Goal: Task Accomplishment & Management: Manage account settings

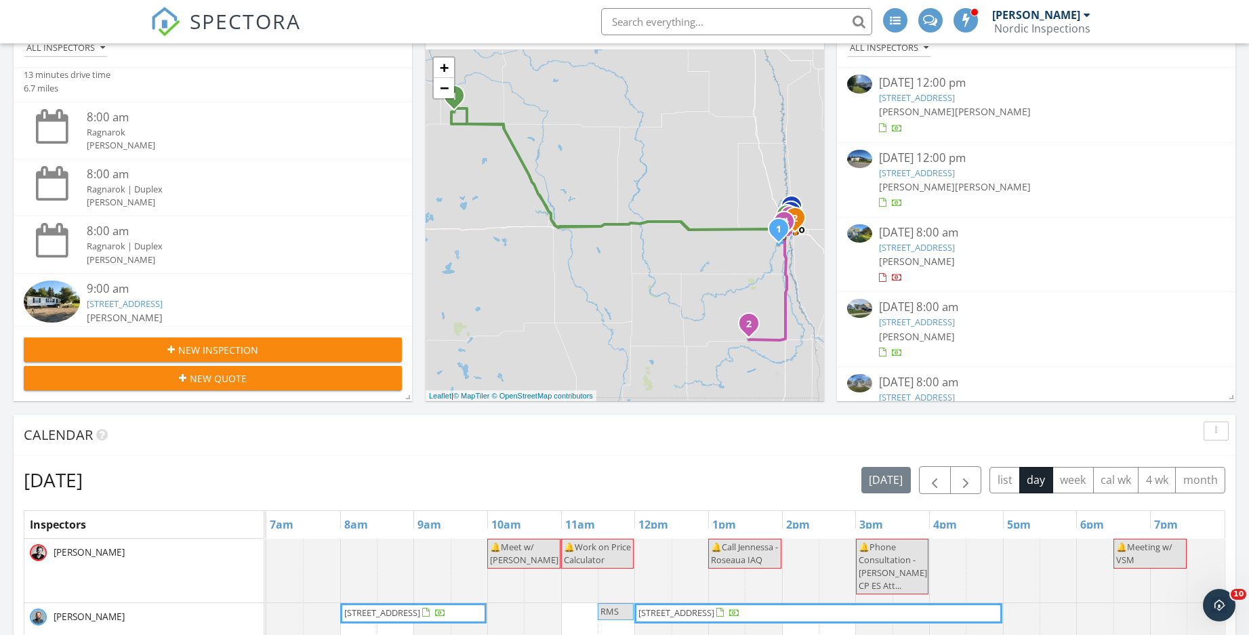
scroll to position [406, 0]
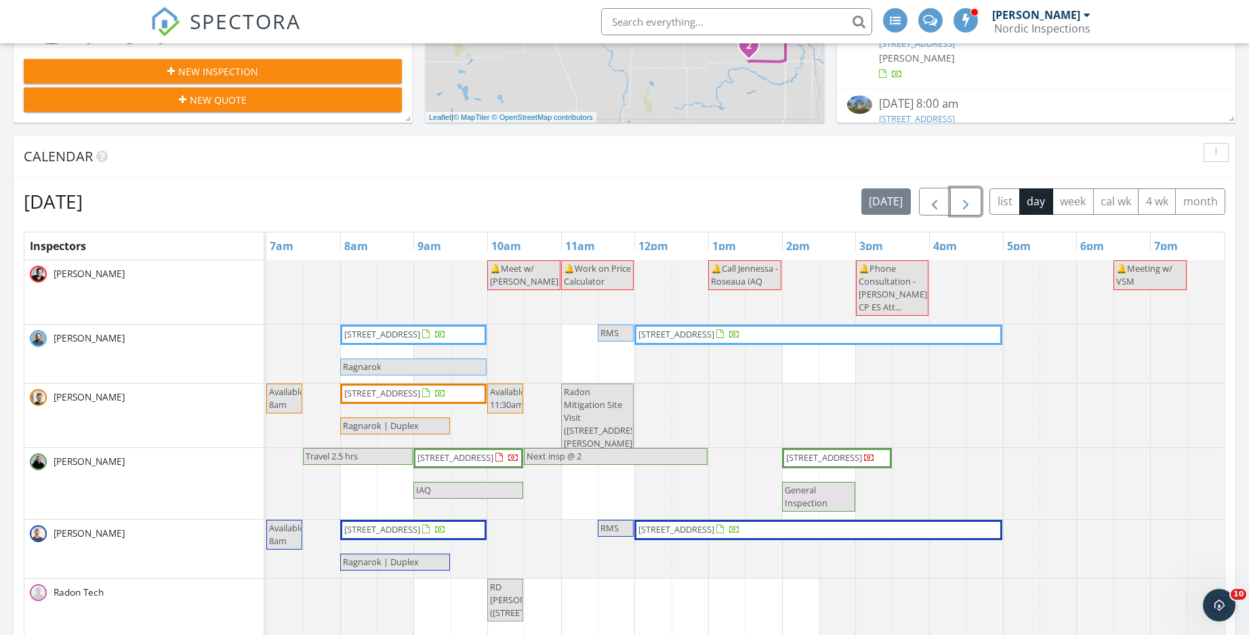
click at [964, 199] on span "button" at bounding box center [965, 202] width 16 height 16
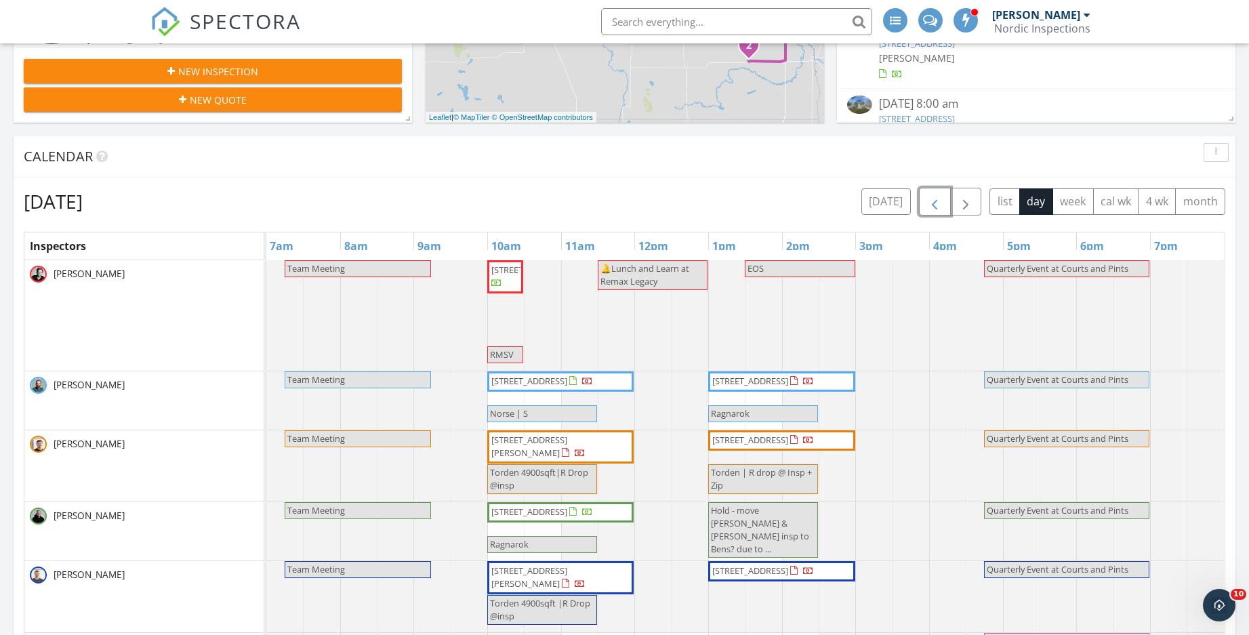
click at [932, 199] on span "button" at bounding box center [934, 202] width 16 height 16
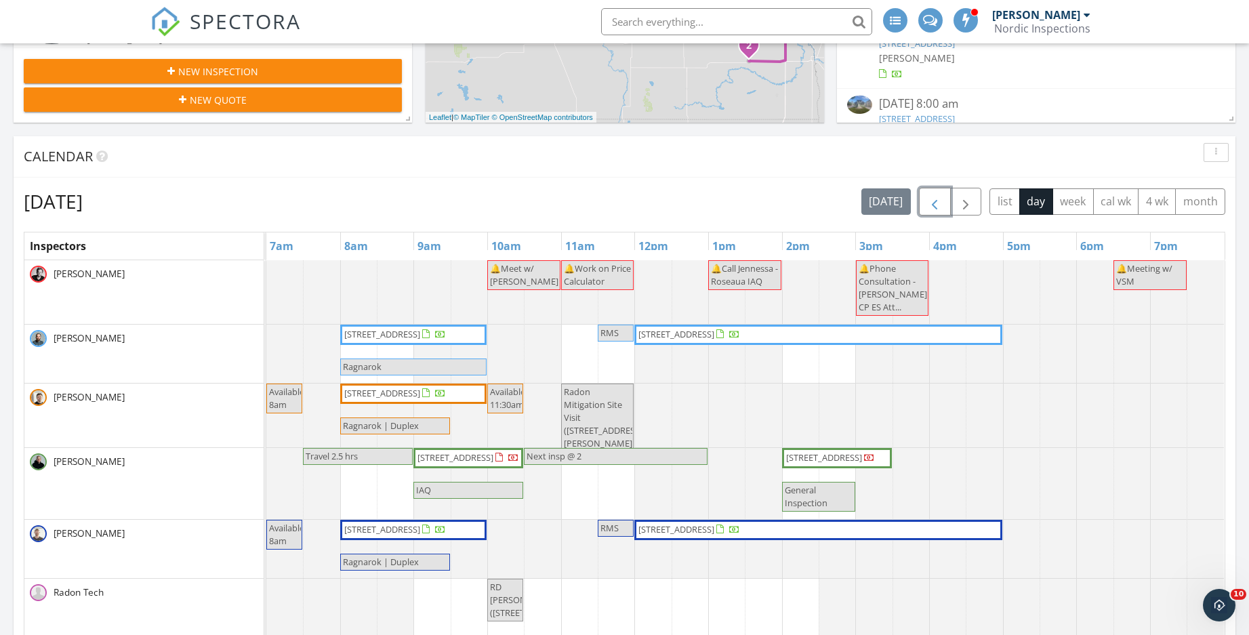
drag, startPoint x: 415, startPoint y: 357, endPoint x: 423, endPoint y: 346, distance: 14.1
click at [423, 341] on span "[STREET_ADDRESS]" at bounding box center [395, 335] width 104 height 14
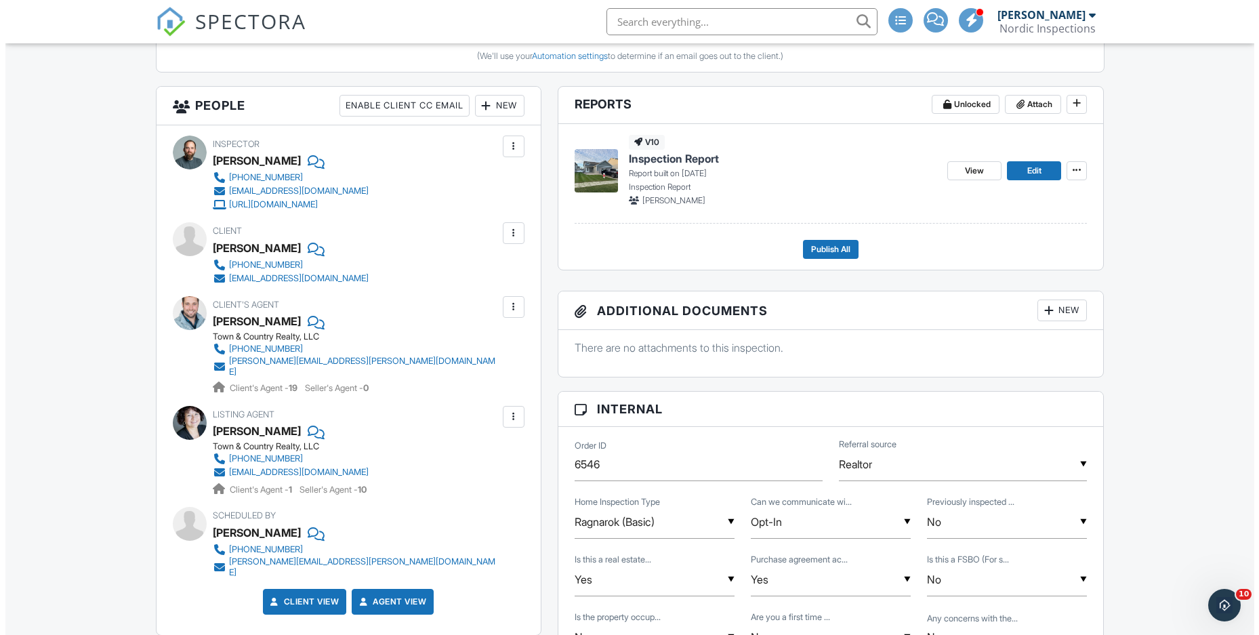
scroll to position [474, 0]
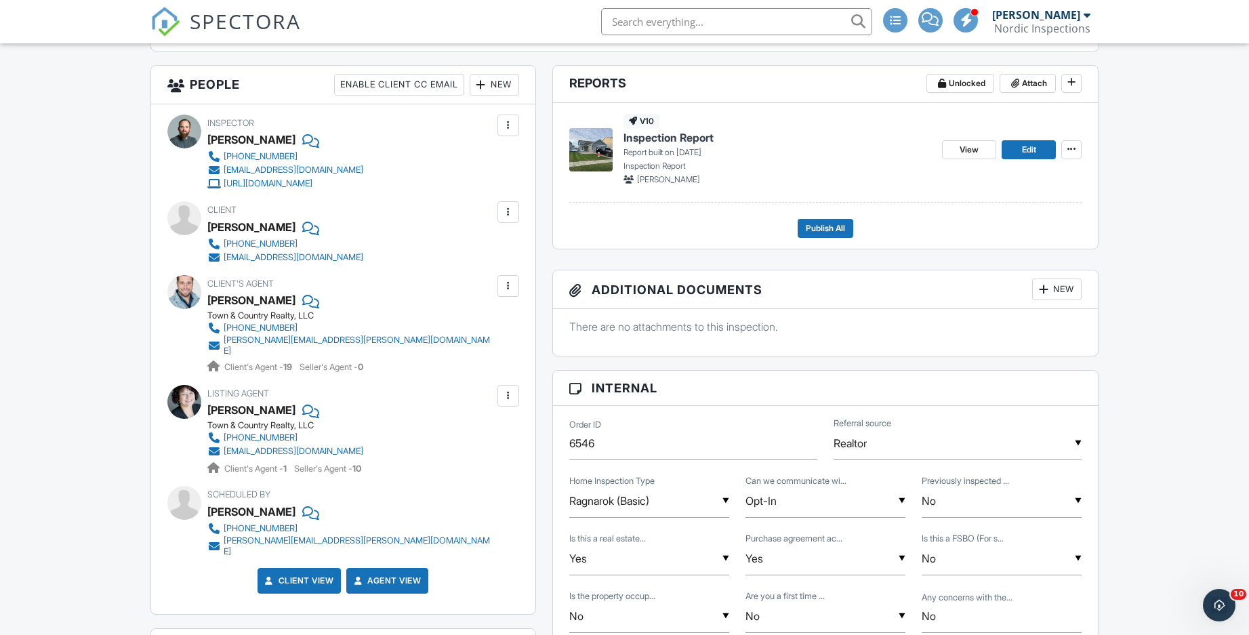
click at [508, 85] on div "New" at bounding box center [493, 85] width 49 height 22
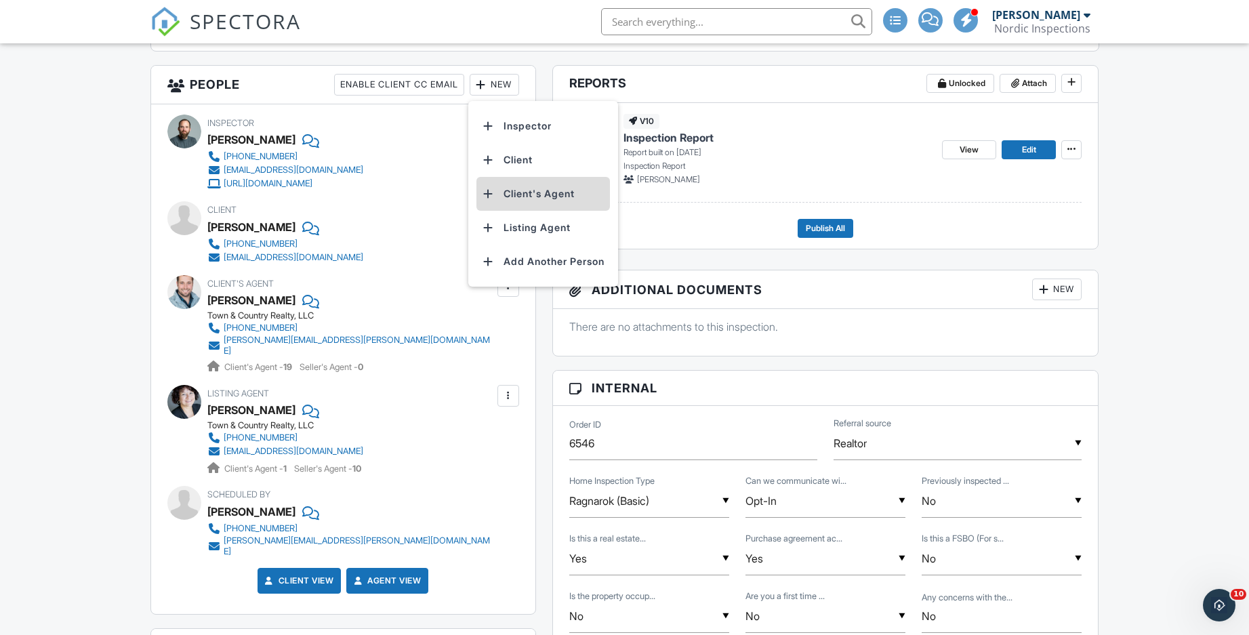
click at [532, 192] on li "Client's Agent" at bounding box center [542, 194] width 133 height 34
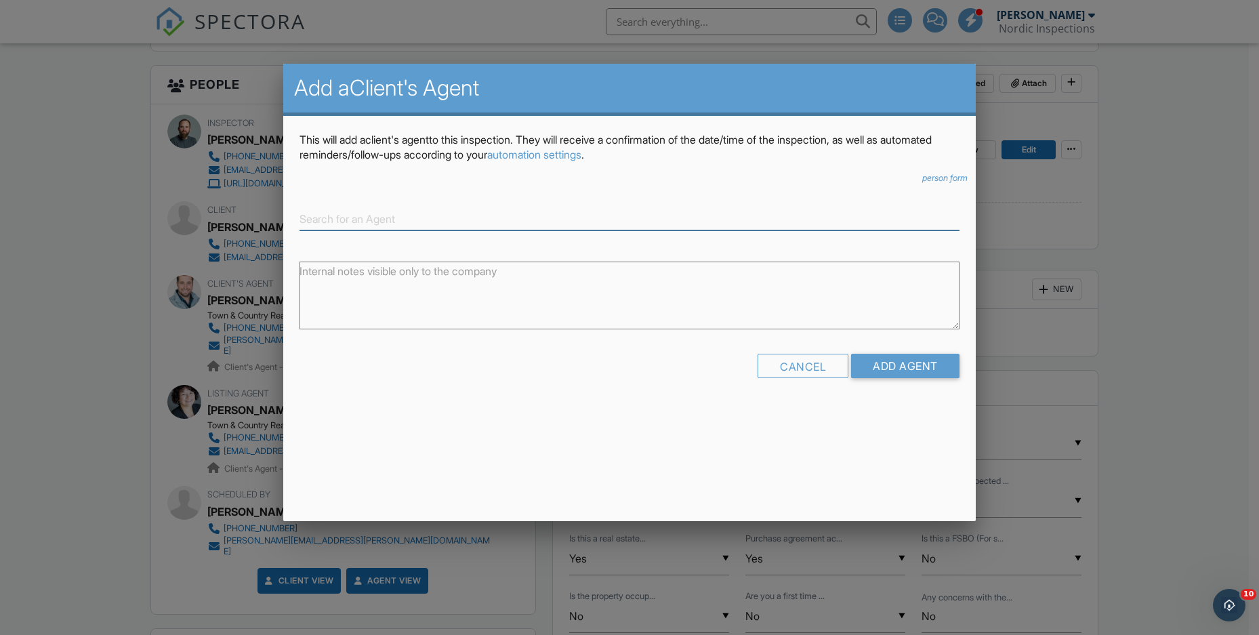
click at [376, 213] on input at bounding box center [629, 219] width 660 height 22
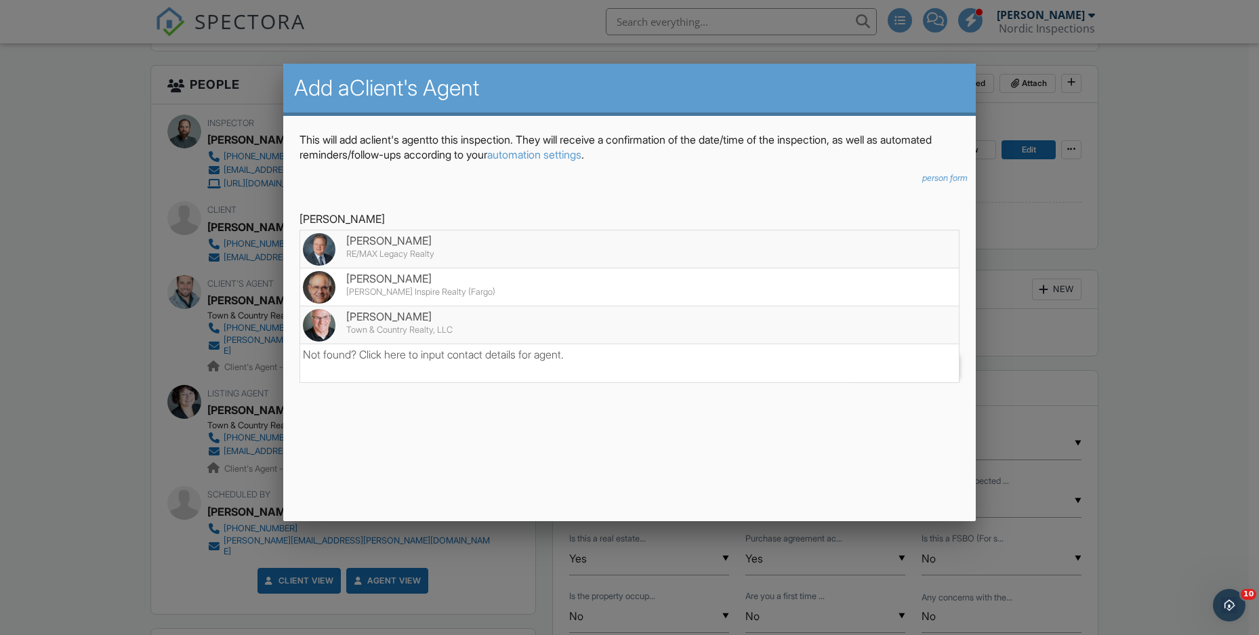
click at [373, 329] on div "Town & Country Realty, LLC" at bounding box center [629, 330] width 653 height 11
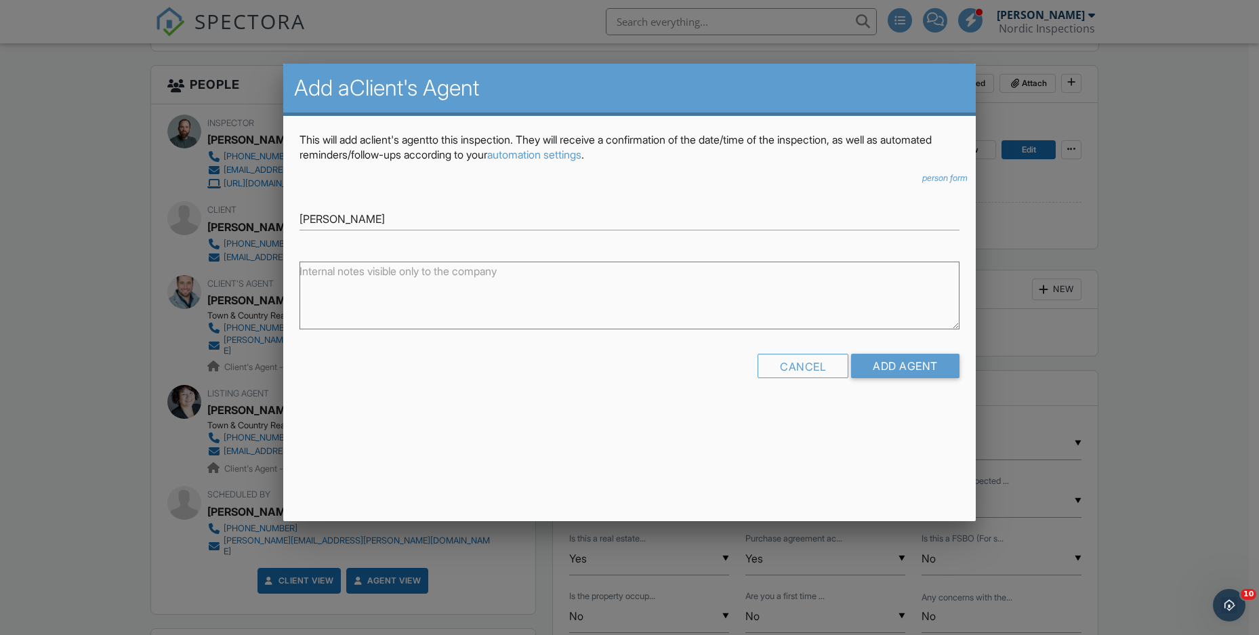
type input "[PERSON_NAME]"
click at [887, 367] on input "Add Agent" at bounding box center [905, 366] width 108 height 24
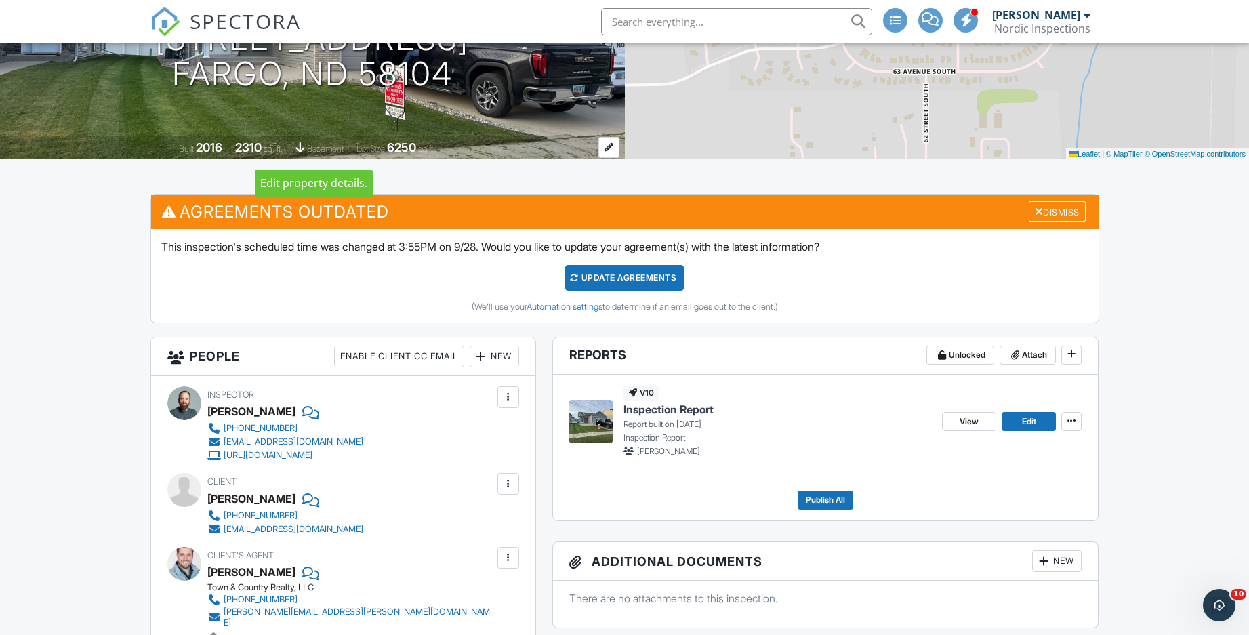
scroll to position [203, 0]
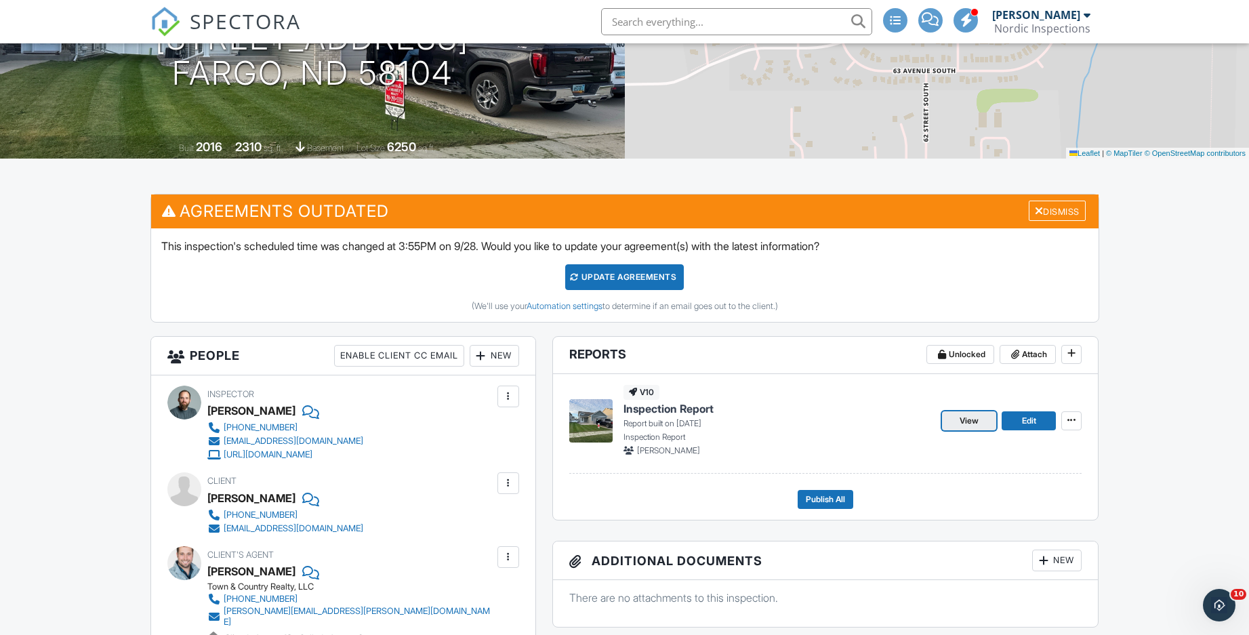
click at [961, 421] on span "View" at bounding box center [968, 421] width 19 height 14
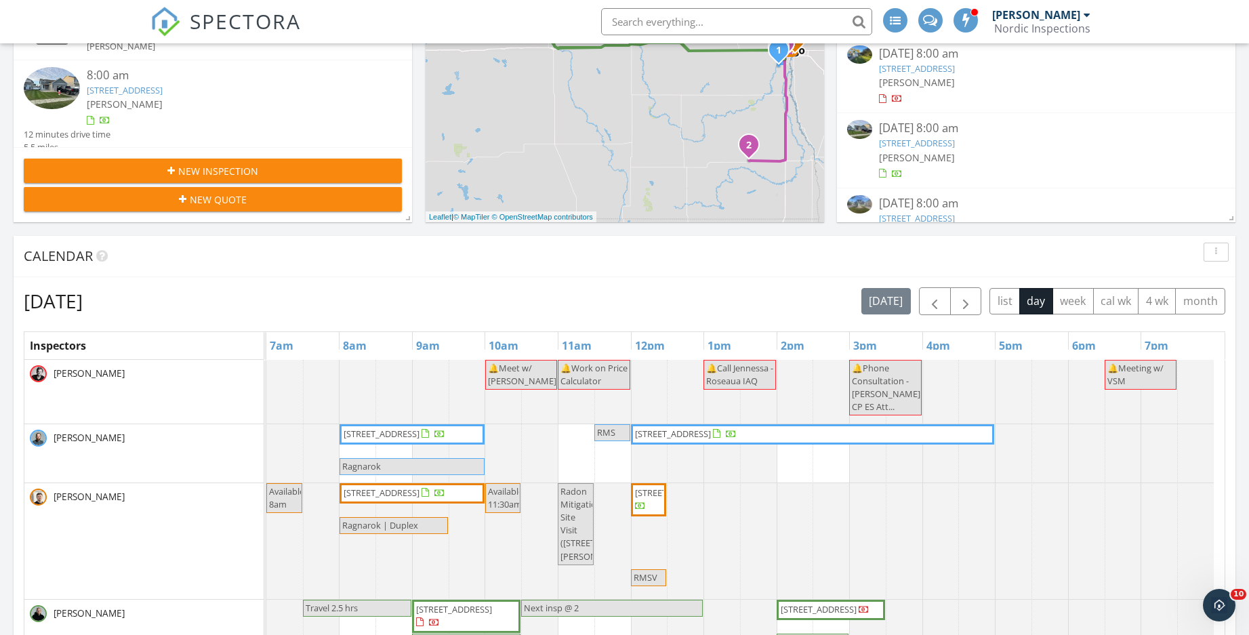
scroll to position [339, 0]
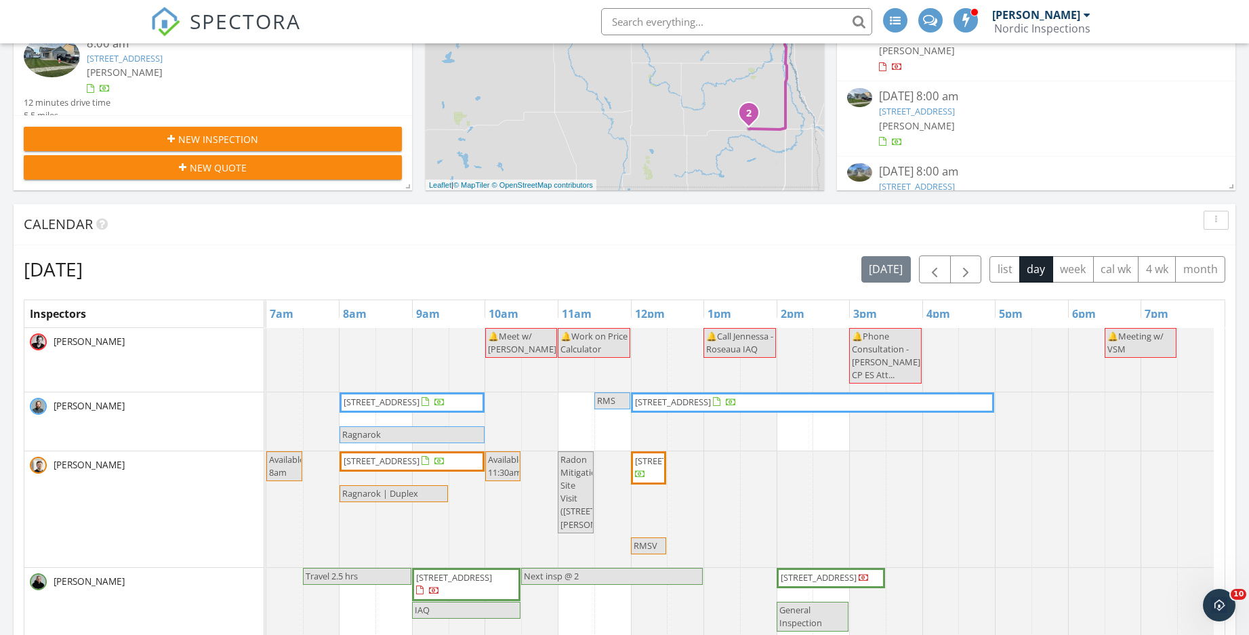
drag, startPoint x: 436, startPoint y: 392, endPoint x: 446, endPoint y: 402, distance: 14.9
click at [419, 402] on span "[STREET_ADDRESS]" at bounding box center [381, 402] width 76 height 12
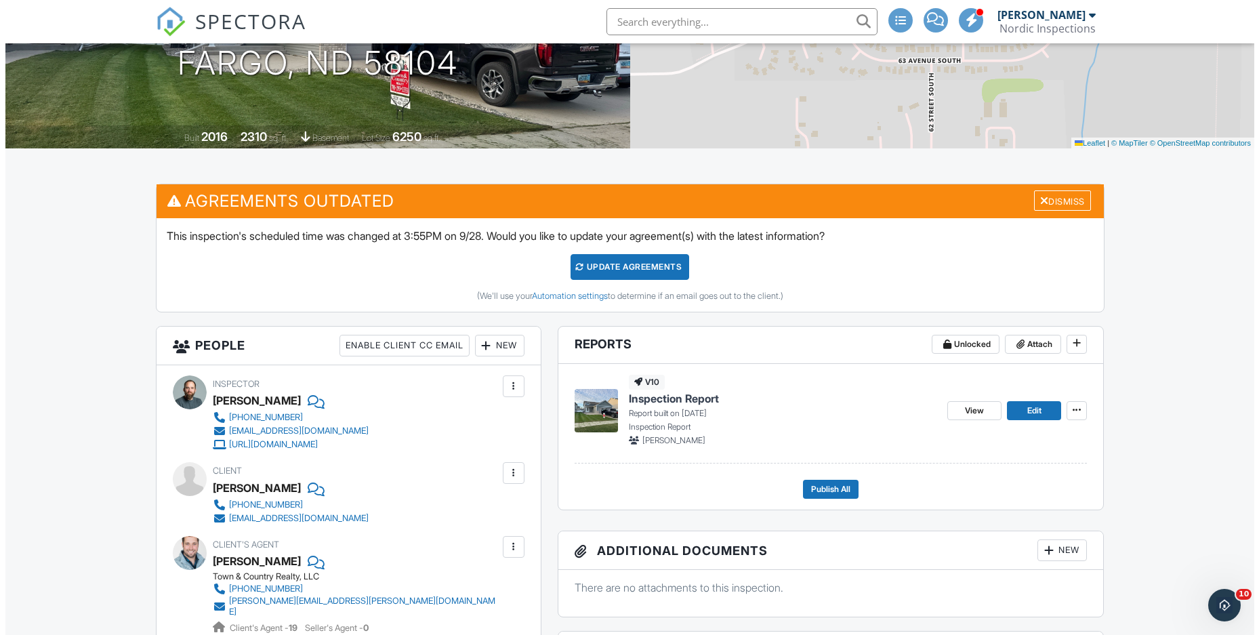
scroll to position [271, 0]
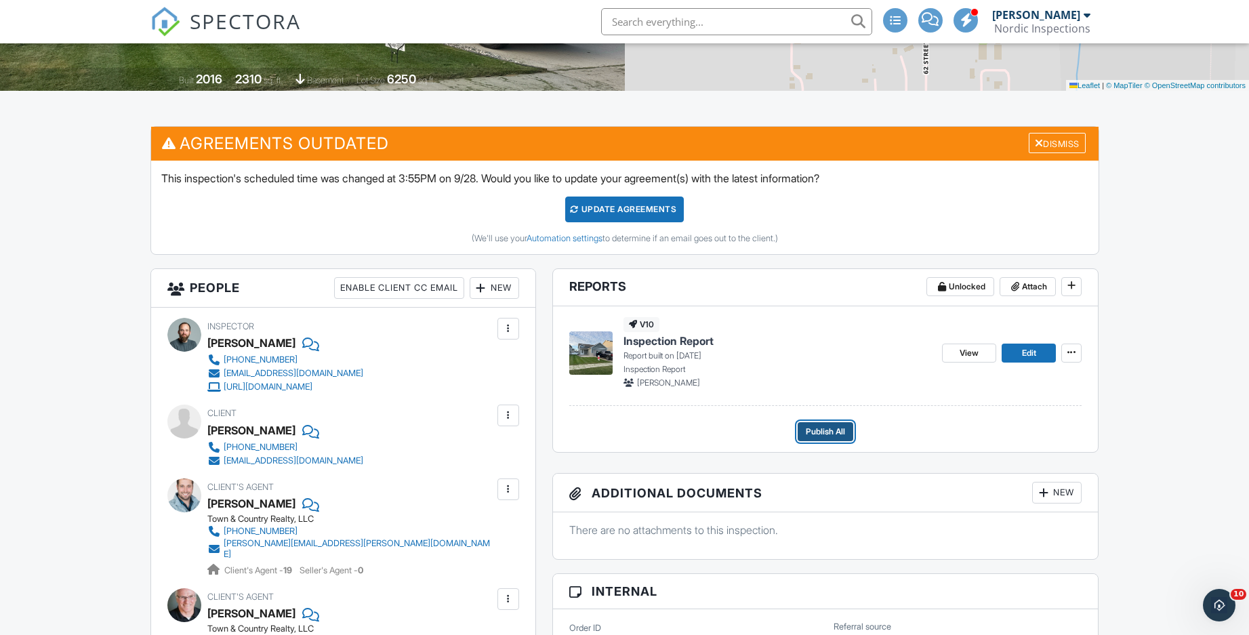
click at [820, 432] on span "Publish All" at bounding box center [825, 432] width 39 height 14
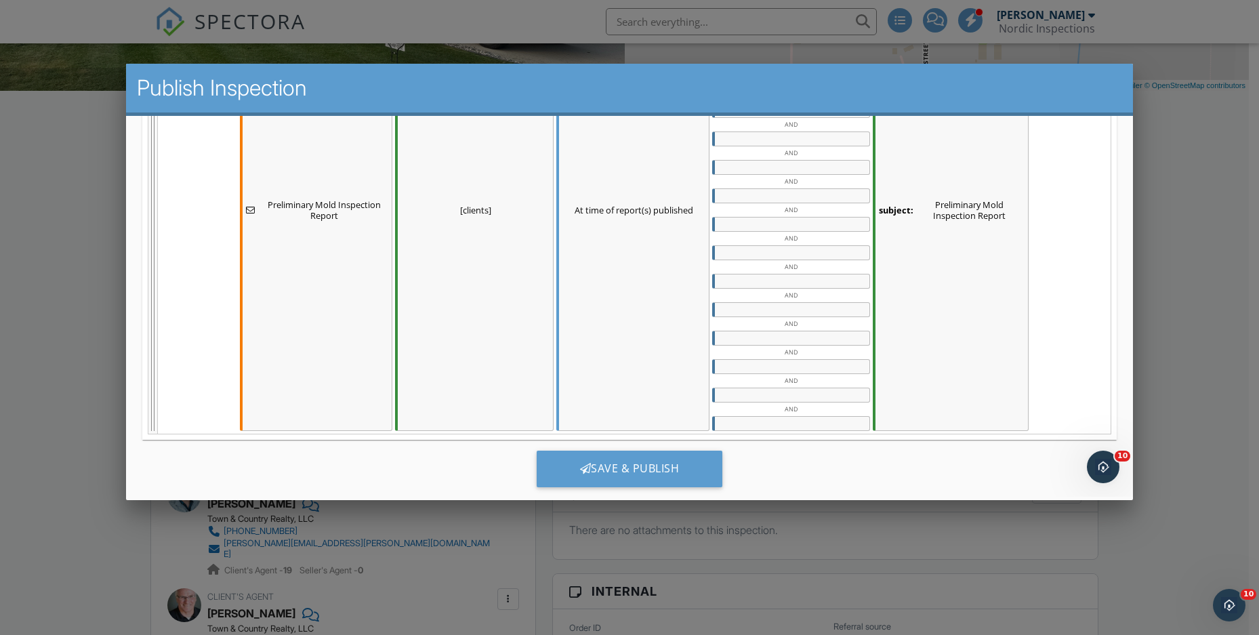
scroll to position [717, 0]
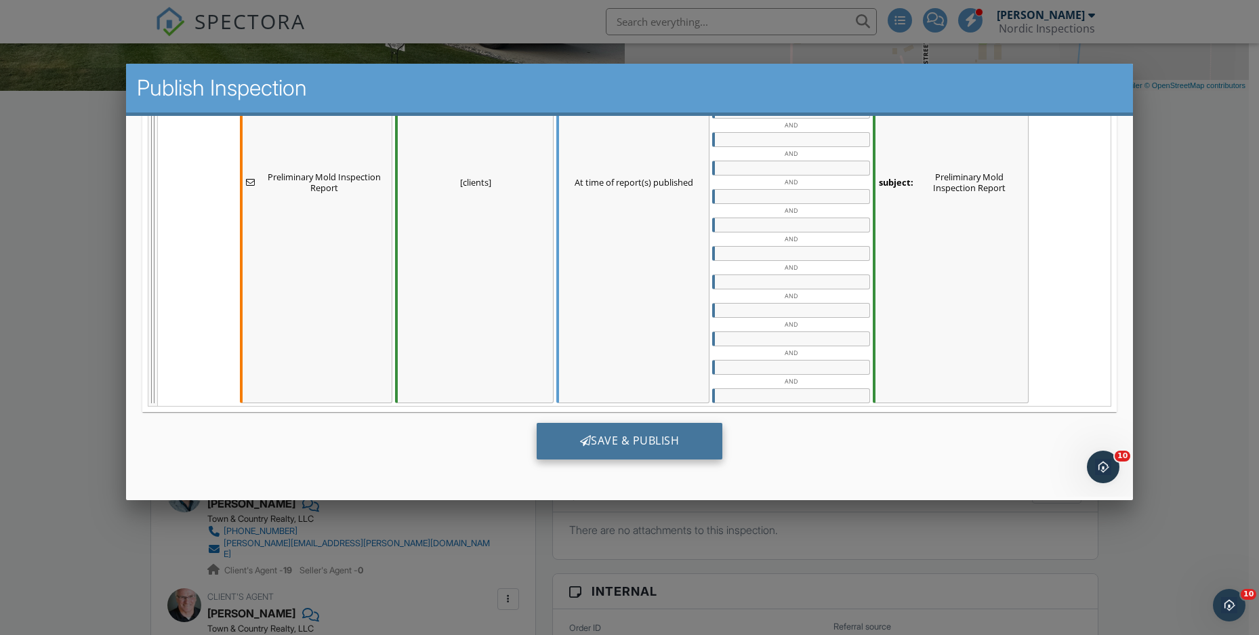
click at [603, 439] on div "Save & Publish" at bounding box center [629, 440] width 186 height 37
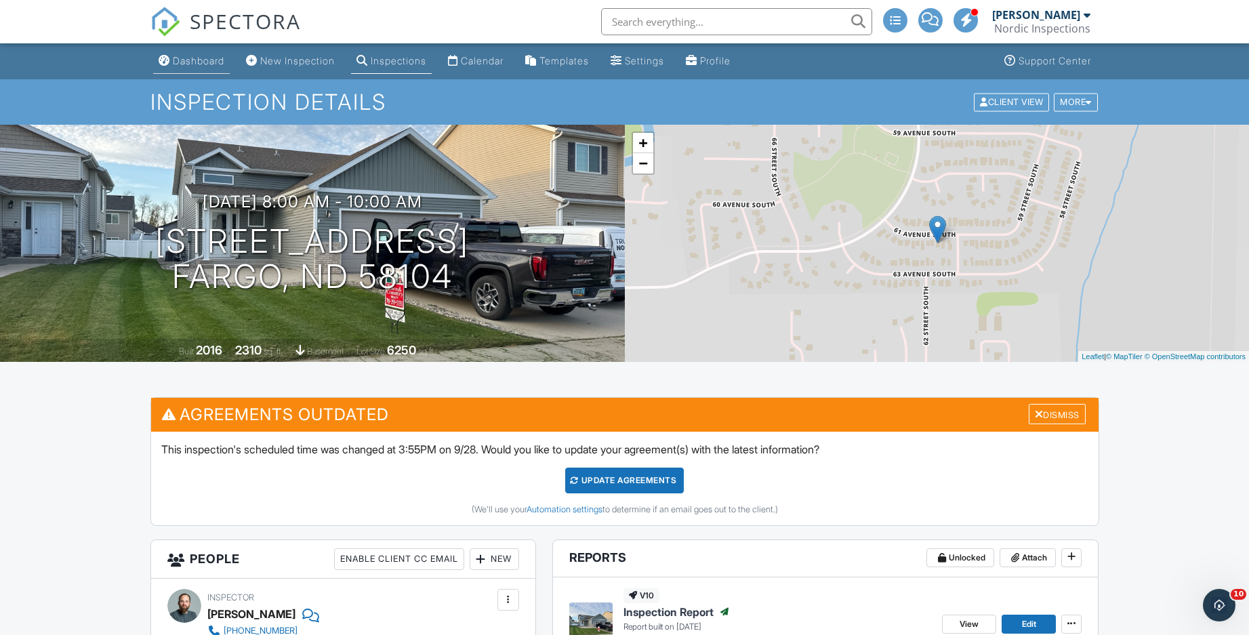
click at [192, 55] on div "Dashboard" at bounding box center [198, 61] width 51 height 12
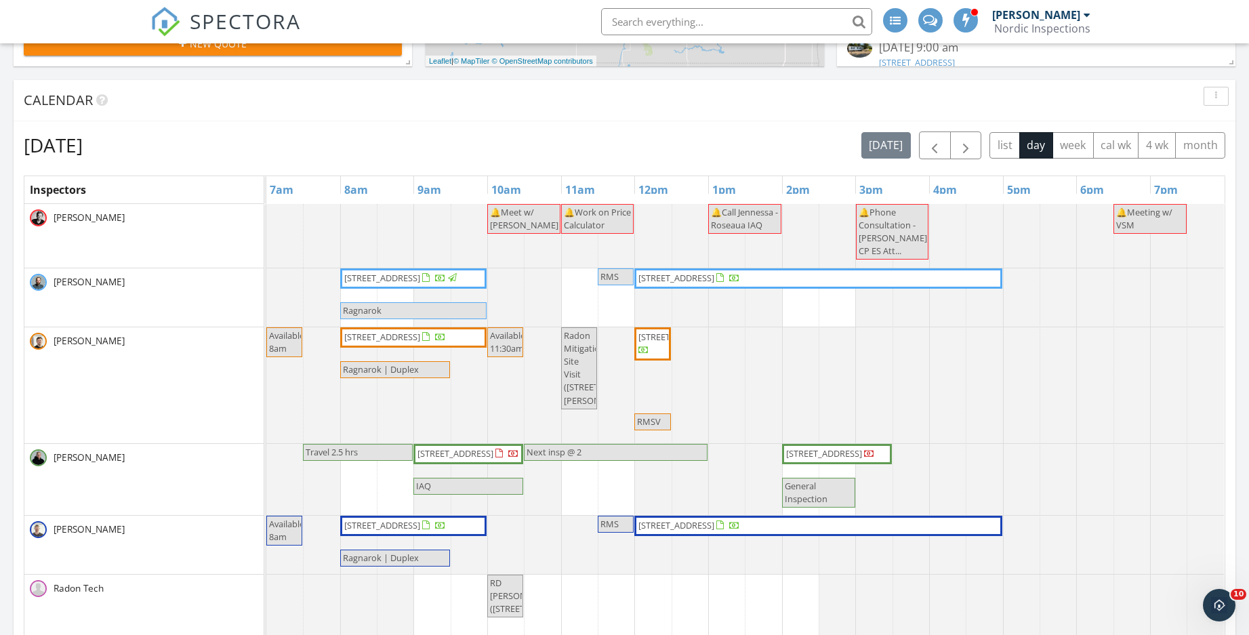
scroll to position [474, 0]
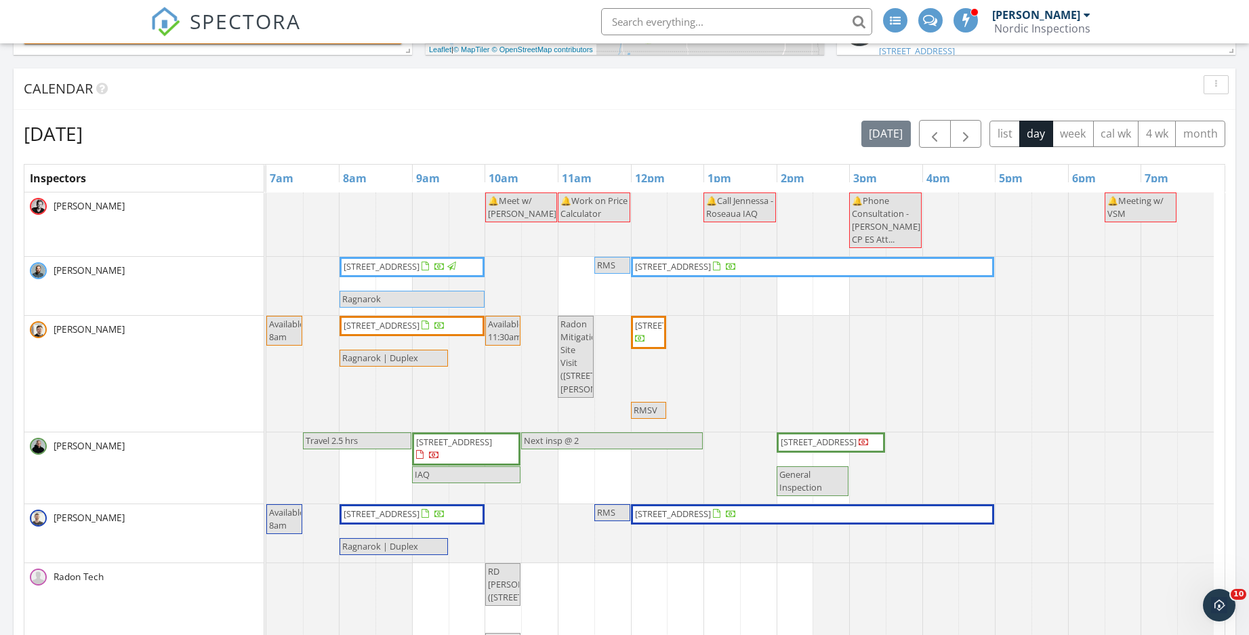
click at [707, 270] on span "225 30th Ave N, Fargo 58102" at bounding box center [673, 266] width 76 height 12
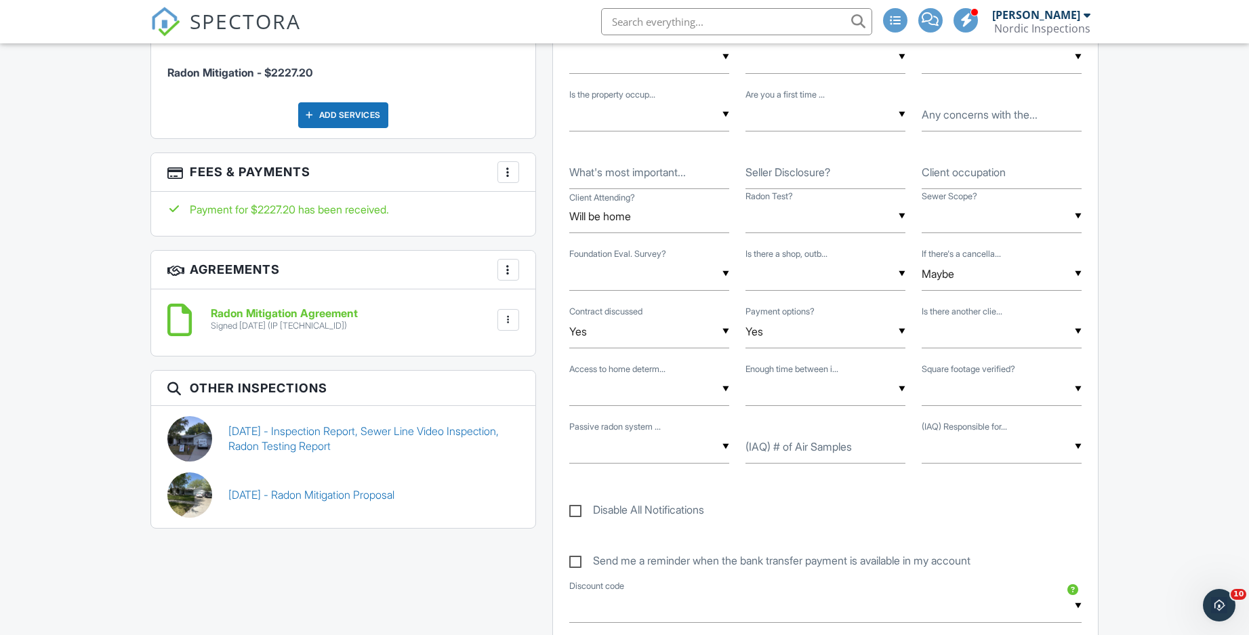
scroll to position [881, 0]
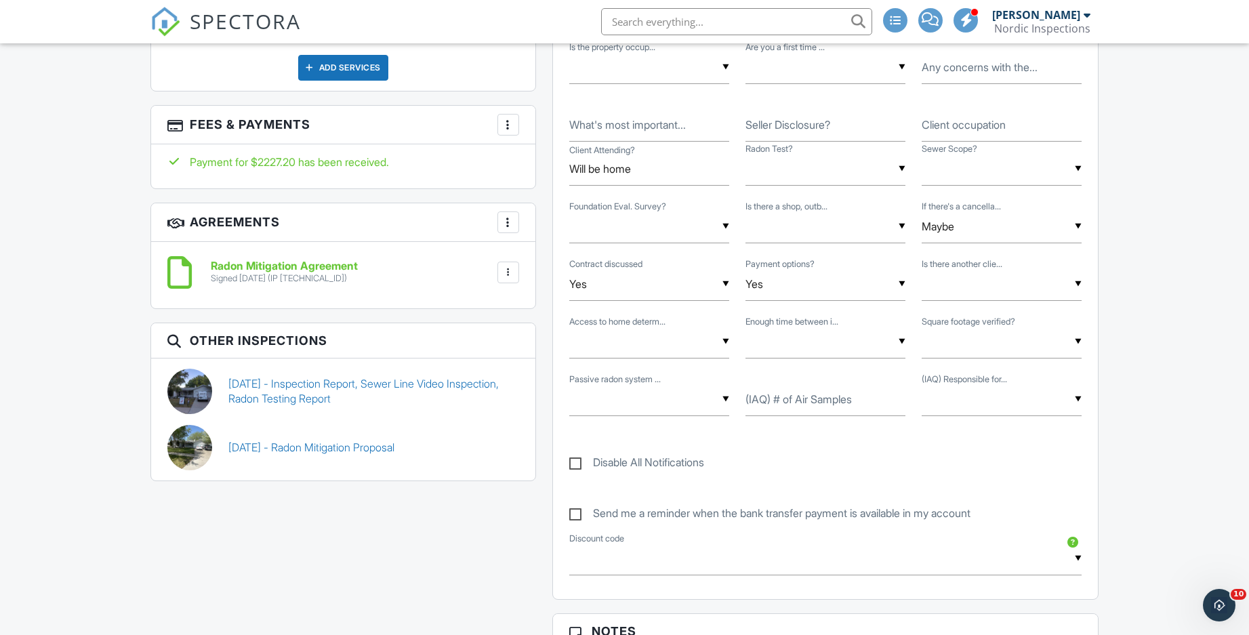
click at [371, 381] on link "09/30/2024 - Inspection Report, Sewer Line Video Inspection, Radon Testing Repo…" at bounding box center [373, 391] width 291 height 30
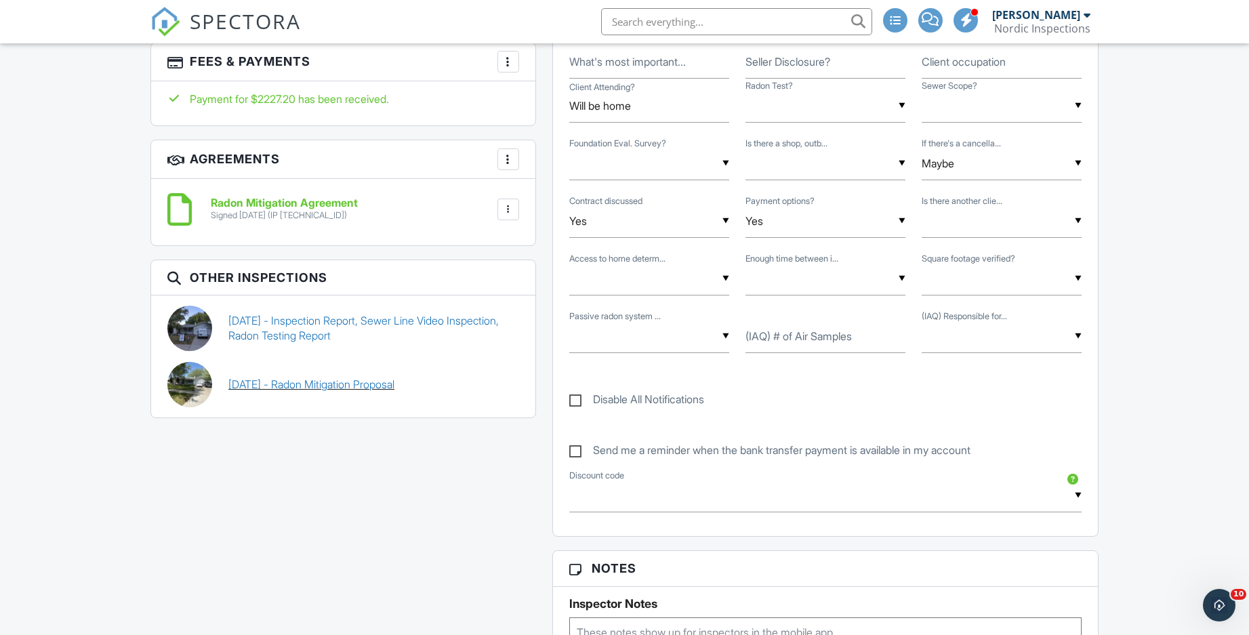
click at [323, 382] on link "[DATE] - Radon Mitigation Proposal" at bounding box center [311, 384] width 166 height 15
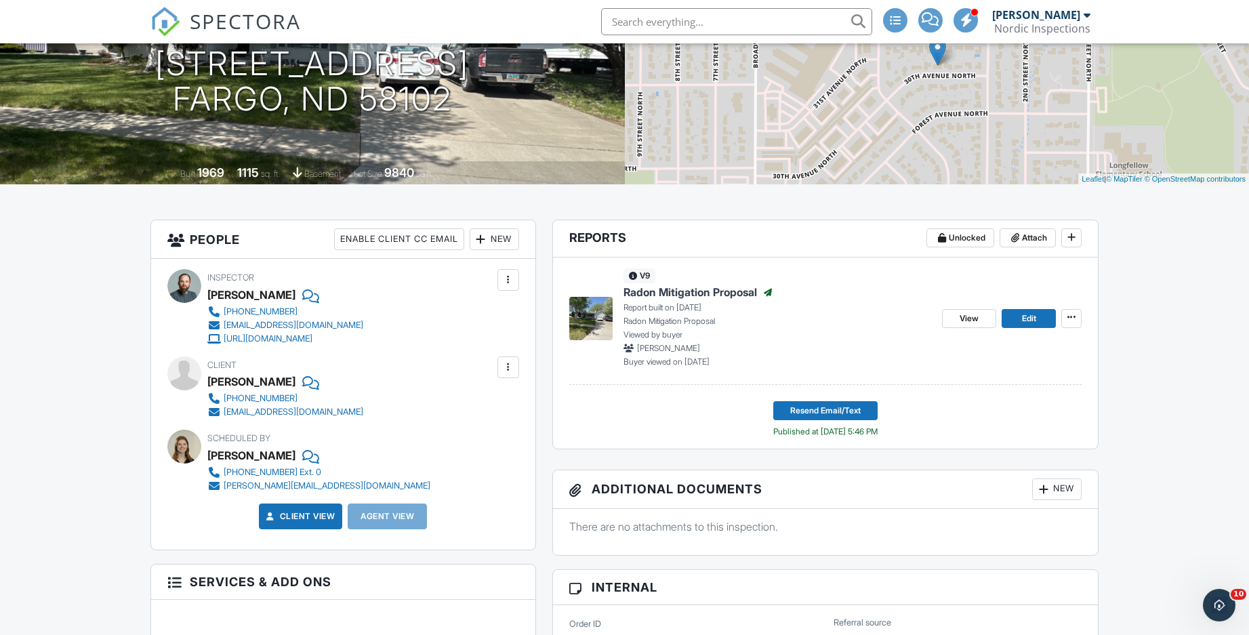
scroll to position [135, 0]
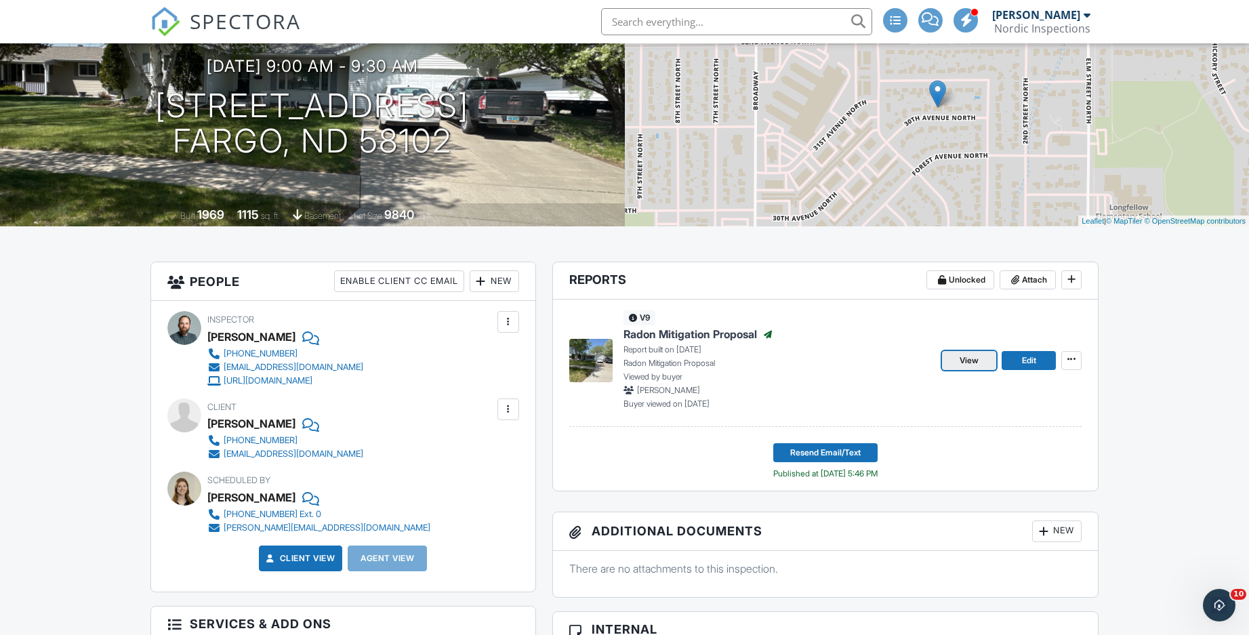
click at [978, 362] on span "View" at bounding box center [968, 361] width 19 height 14
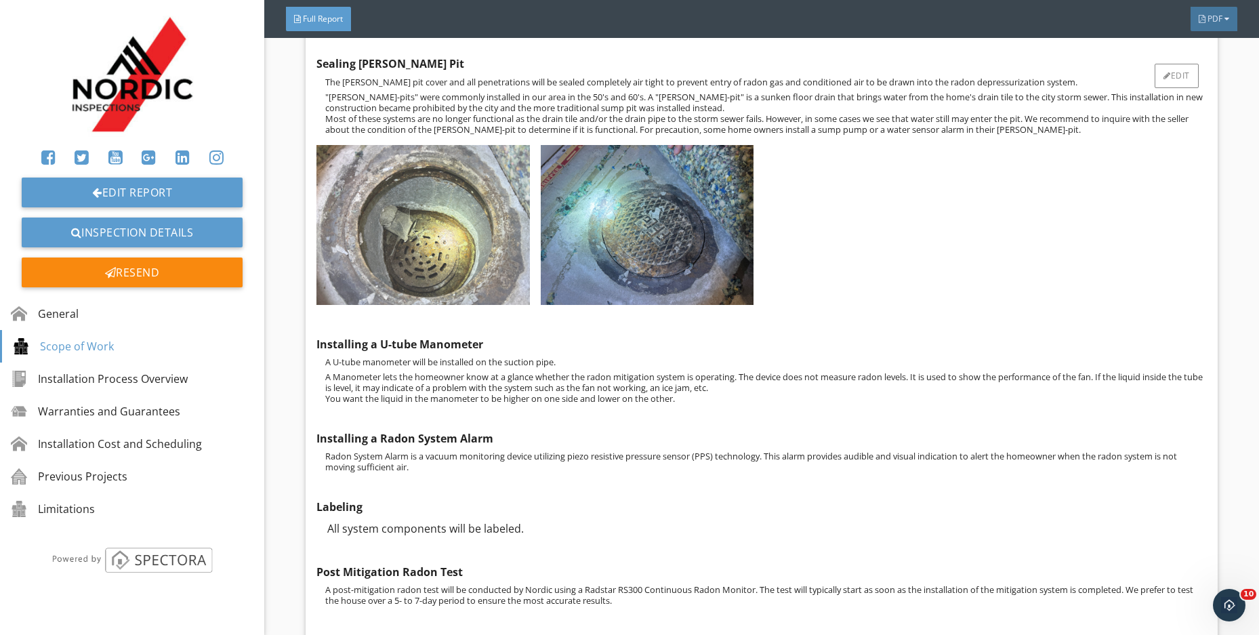
scroll to position [1761, 0]
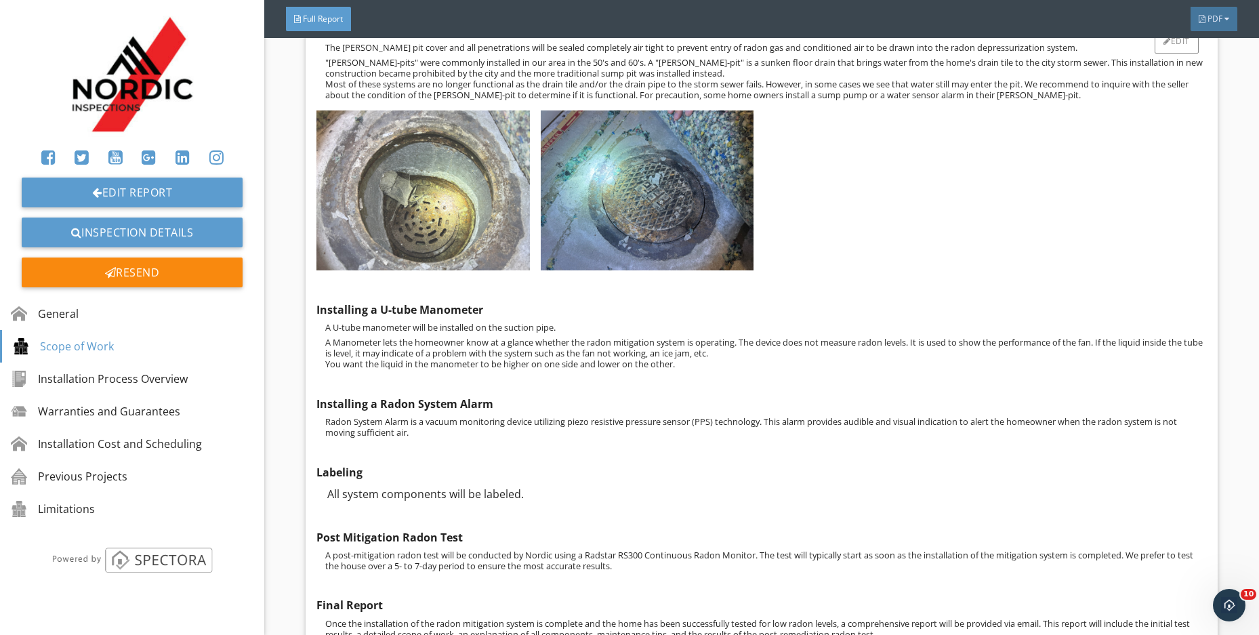
click at [464, 211] on img at bounding box center [422, 190] width 213 height 160
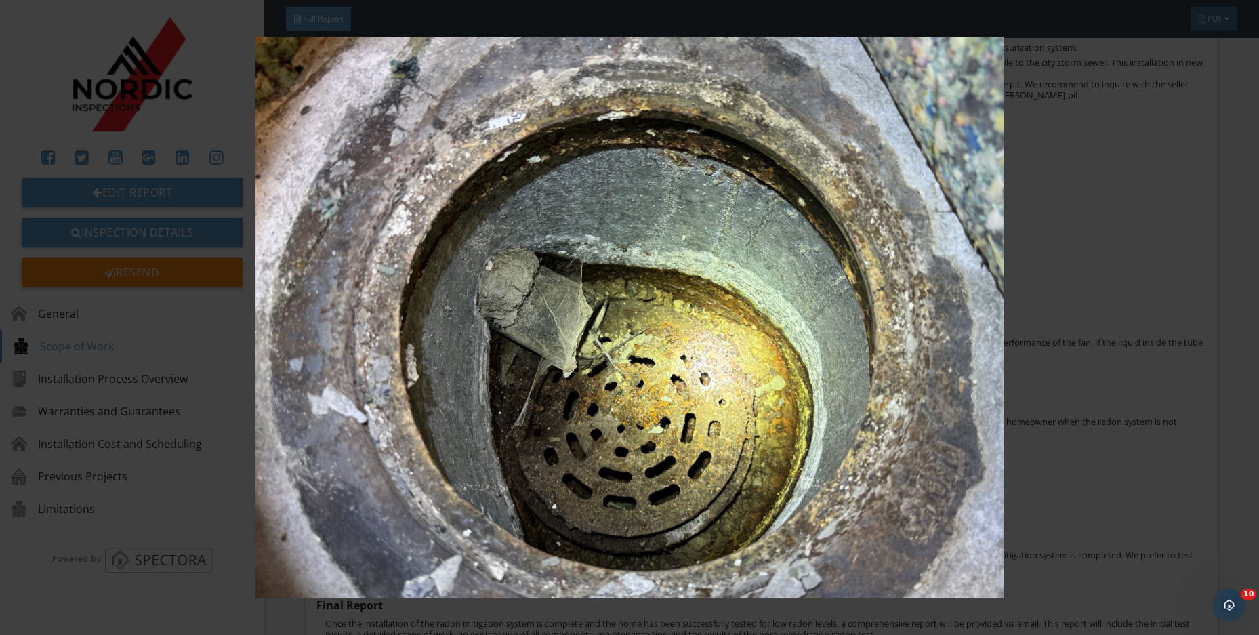
click at [1068, 377] on img at bounding box center [629, 318] width 1154 height 562
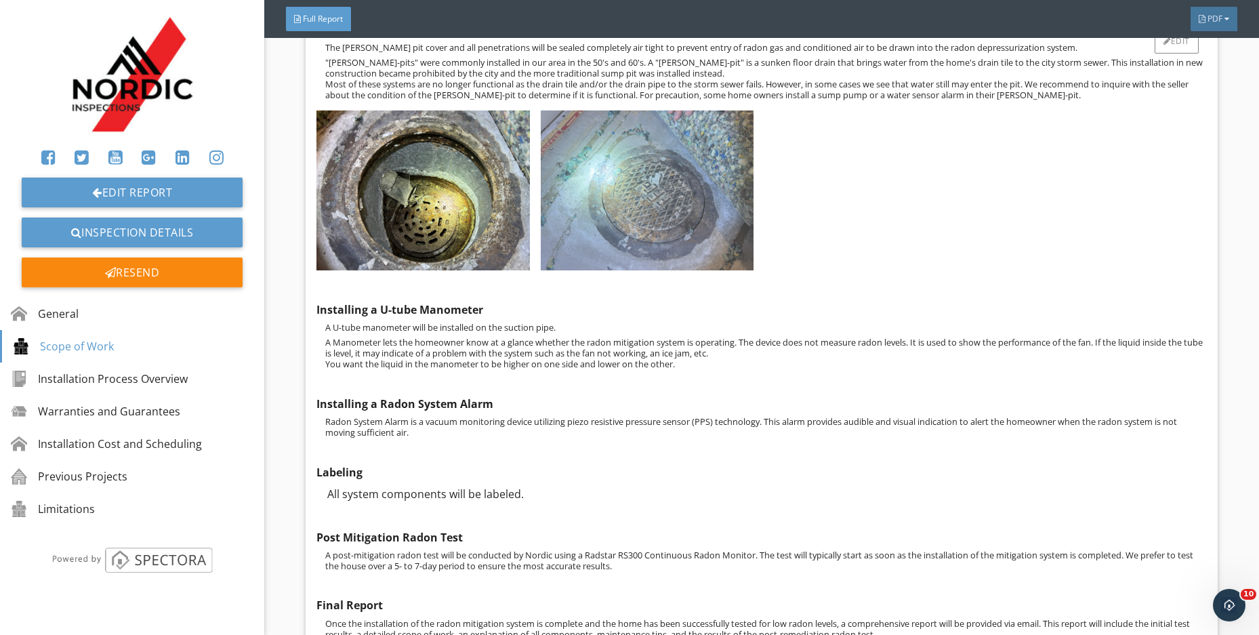
click at [700, 238] on img at bounding box center [647, 190] width 213 height 160
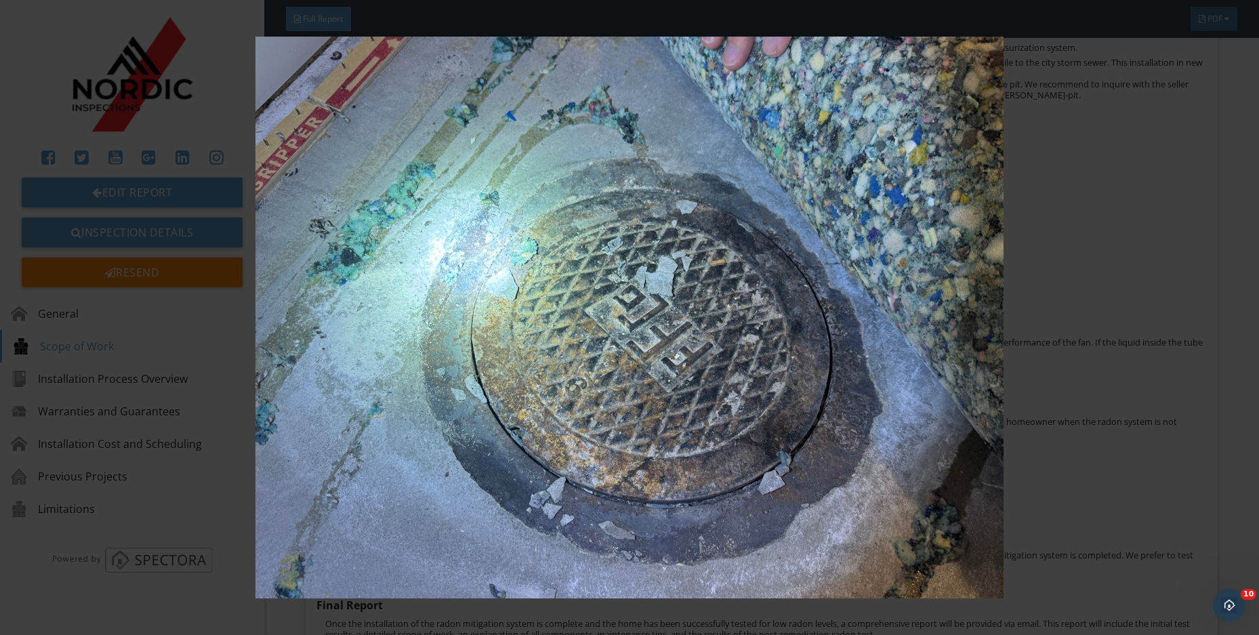
click at [1083, 325] on img at bounding box center [629, 318] width 1154 height 562
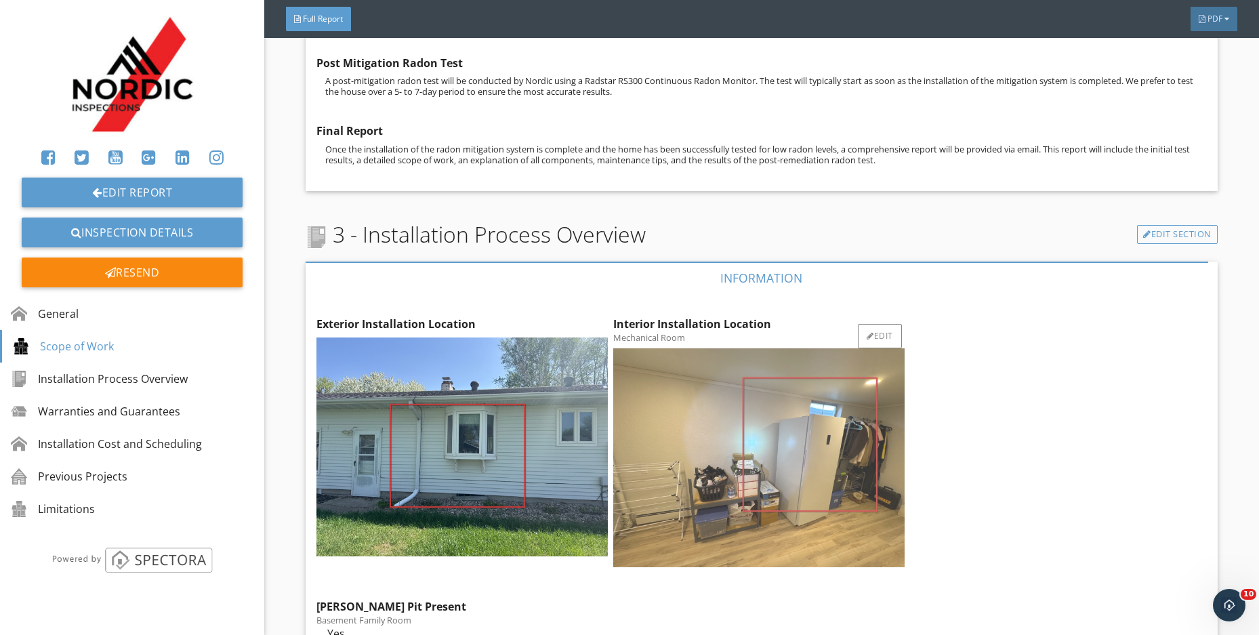
scroll to position [2303, 0]
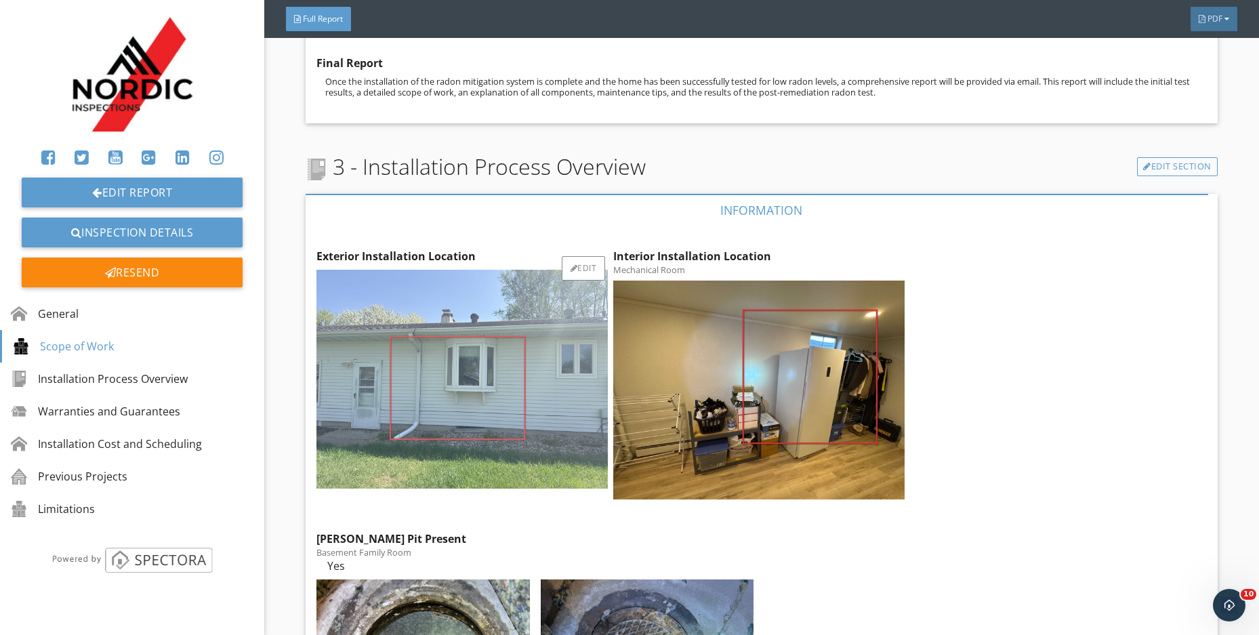
click at [534, 411] on img at bounding box center [461, 379] width 291 height 218
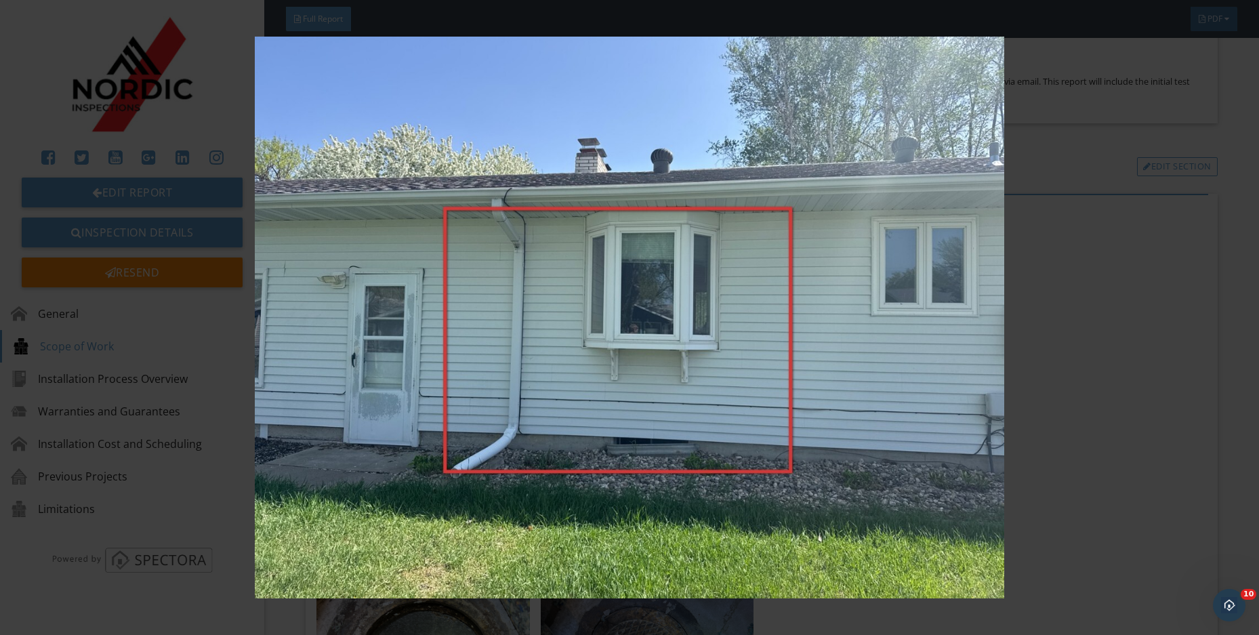
click at [566, 464] on img at bounding box center [629, 318] width 1154 height 562
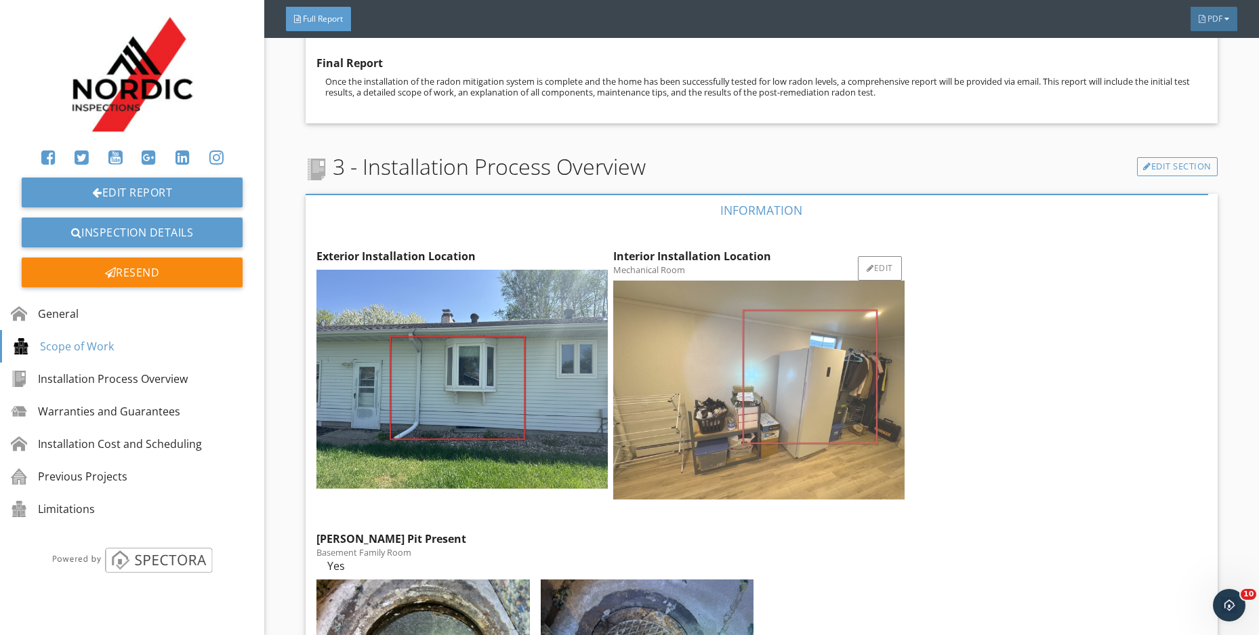
click at [835, 417] on img at bounding box center [758, 389] width 291 height 218
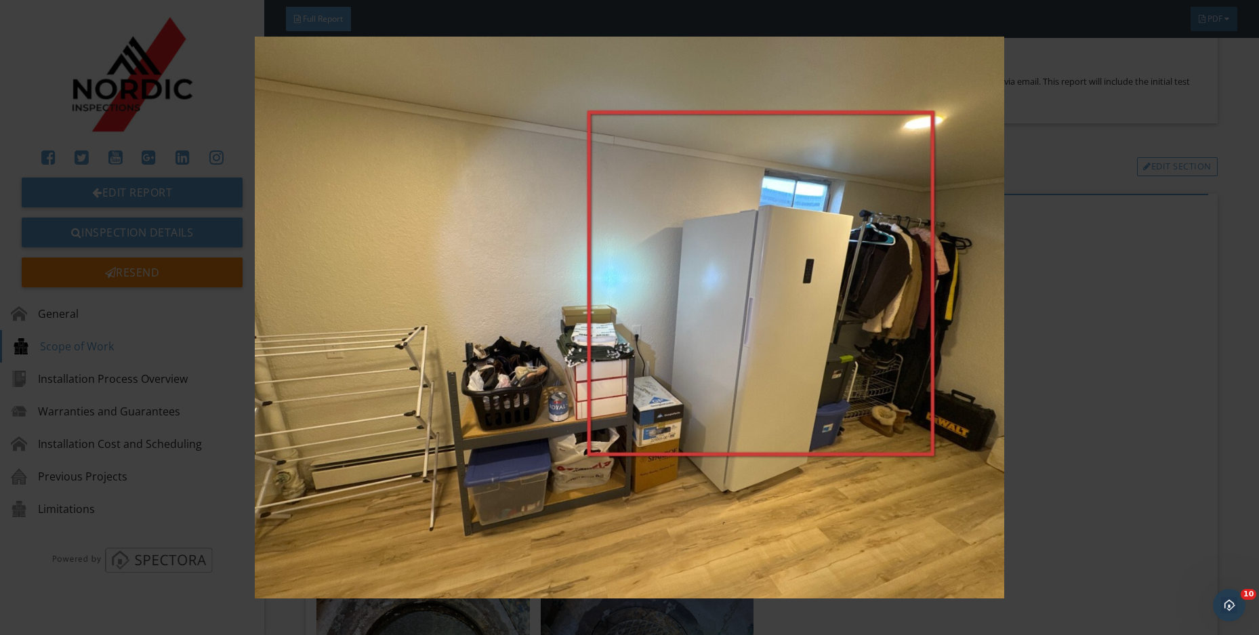
click at [1000, 442] on img at bounding box center [629, 318] width 1154 height 562
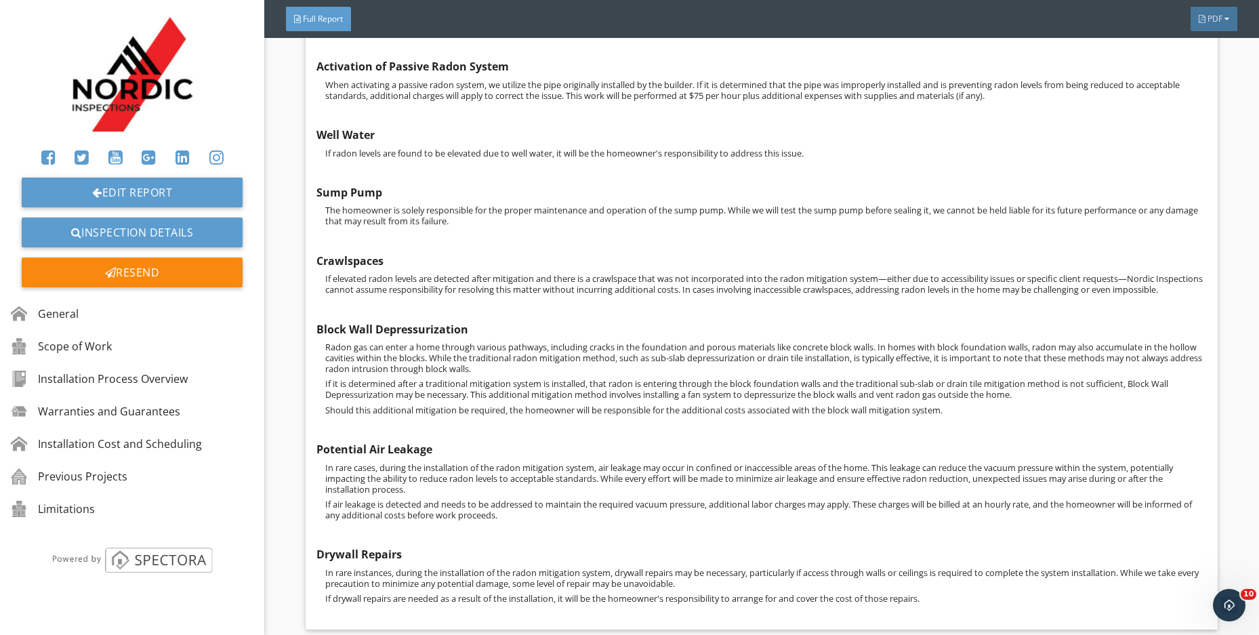
scroll to position [5651, 0]
